Goal: Task Accomplishment & Management: Complete application form

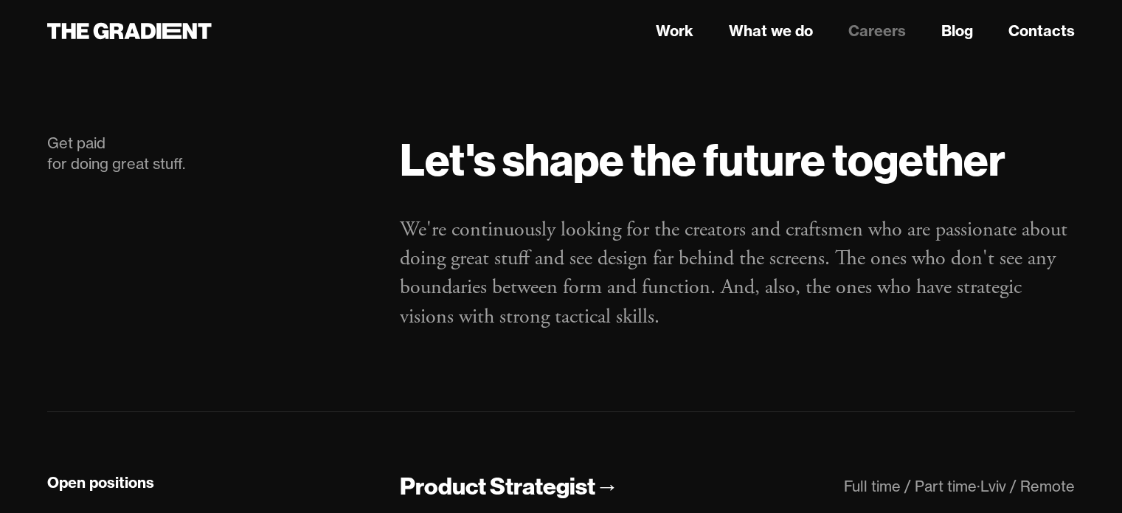
click at [876, 29] on link "Careers" at bounding box center [877, 31] width 58 height 22
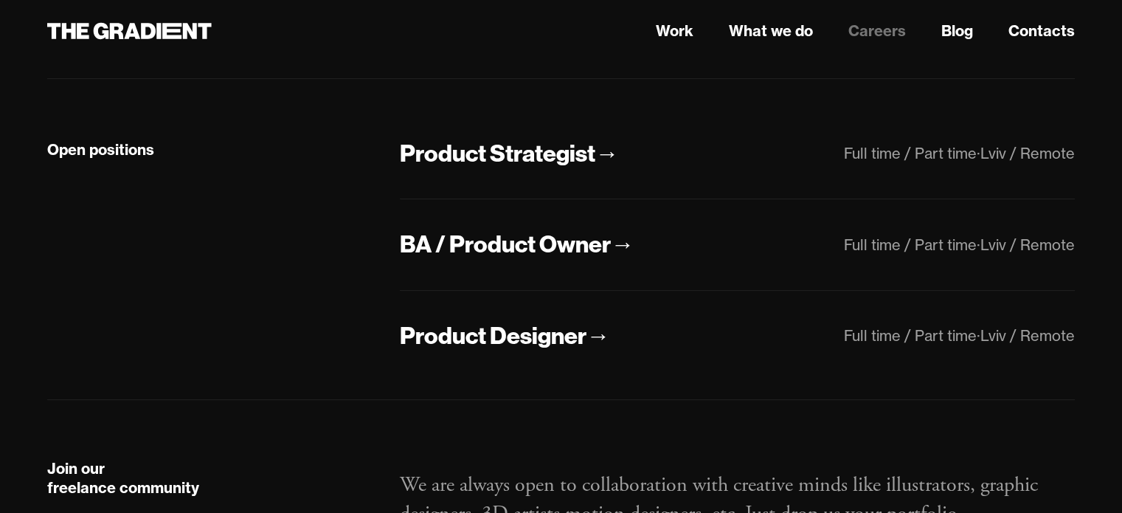
scroll to position [369, 0]
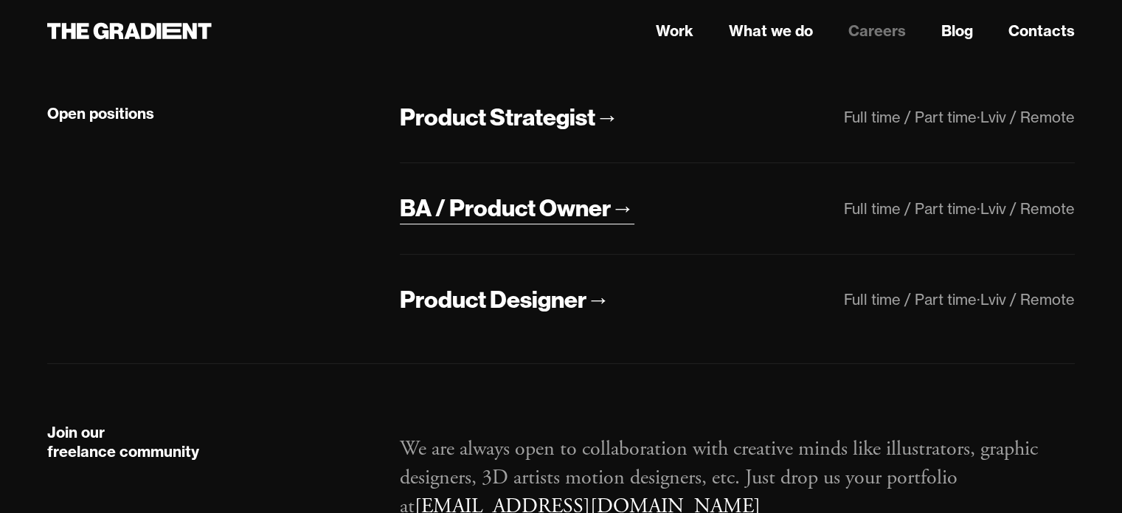
click at [622, 211] on div "→" at bounding box center [623, 208] width 24 height 31
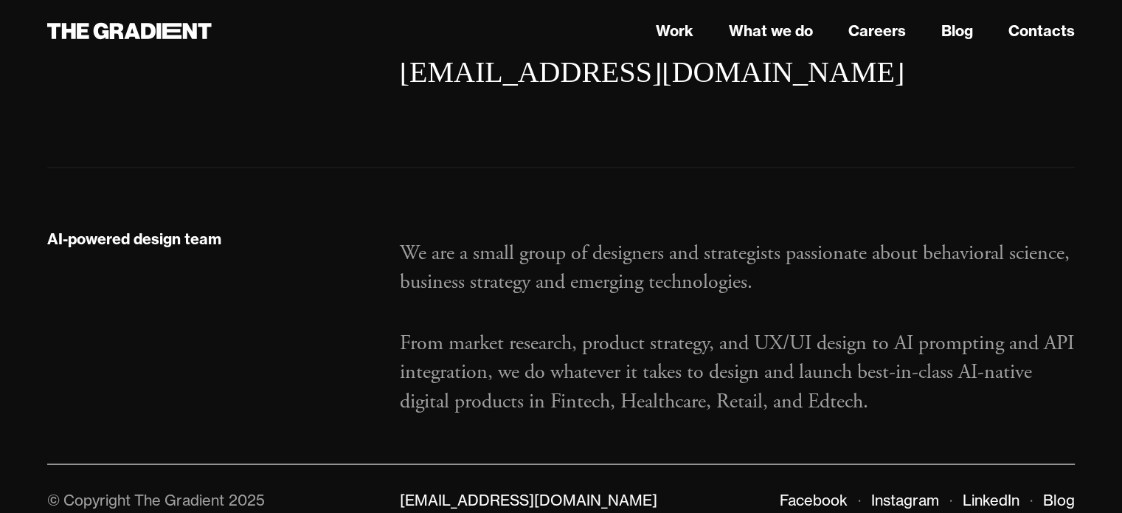
scroll to position [2774, 0]
